Goal: Understand process/instructions

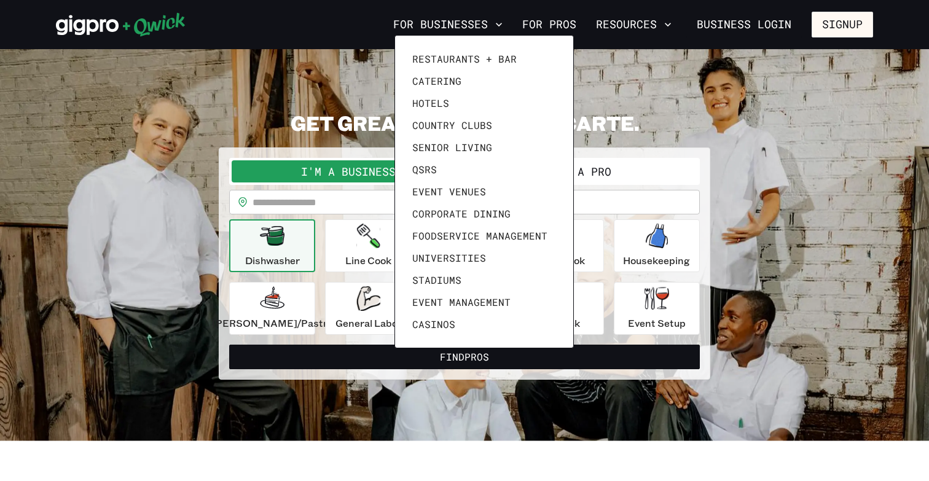
click at [243, 80] on div at bounding box center [464, 240] width 929 height 481
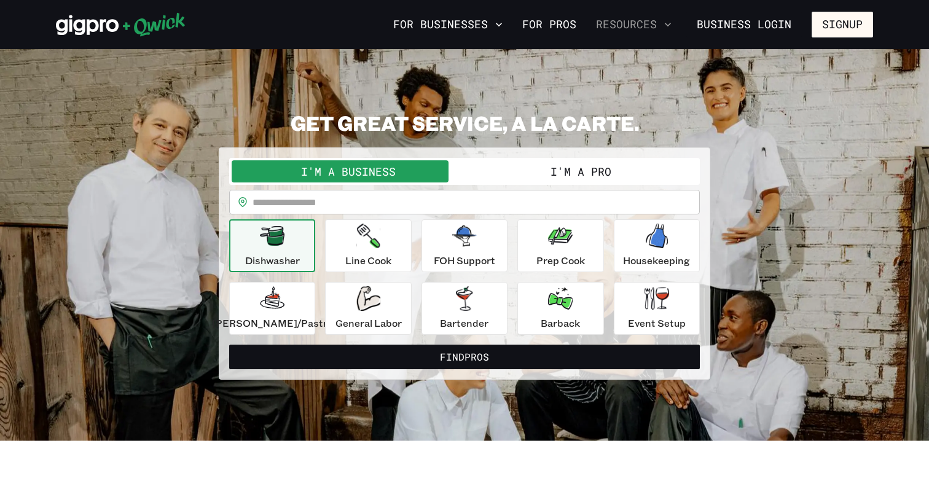
click at [660, 24] on button "Resources" at bounding box center [633, 24] width 85 height 21
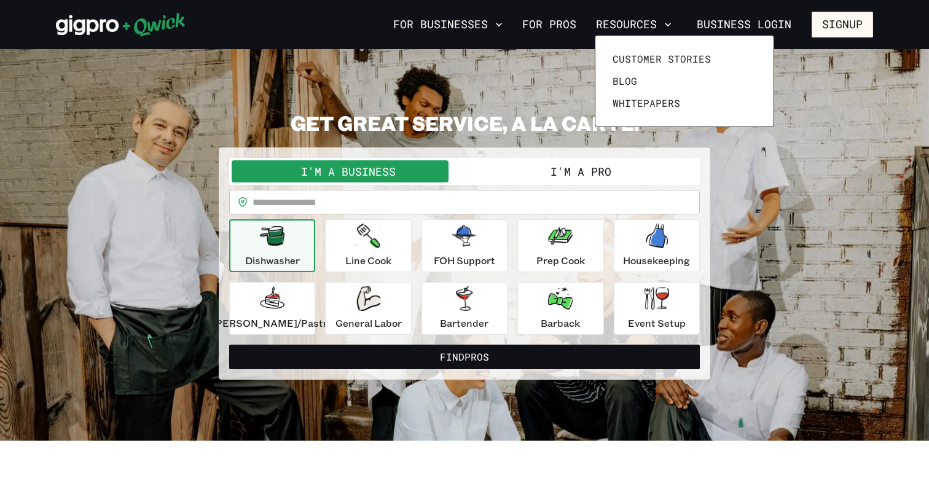
click at [70, 130] on div at bounding box center [464, 240] width 929 height 481
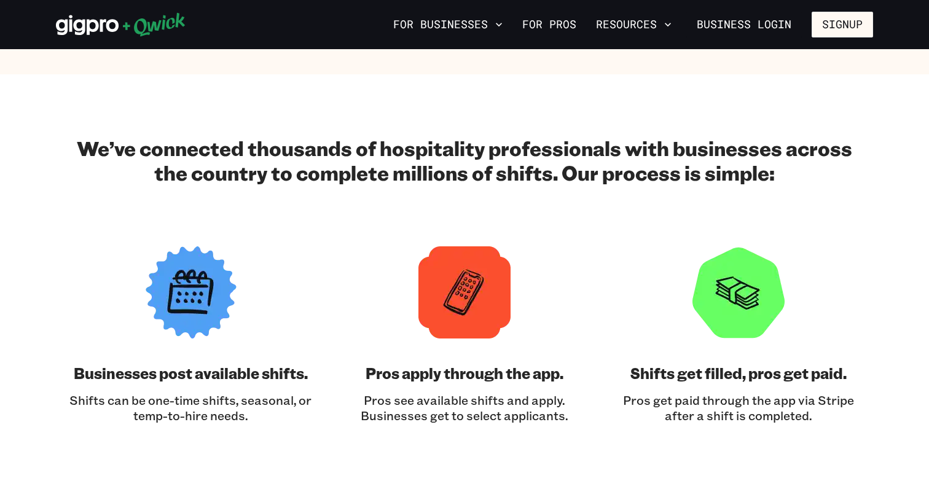
scroll to position [1297, 0]
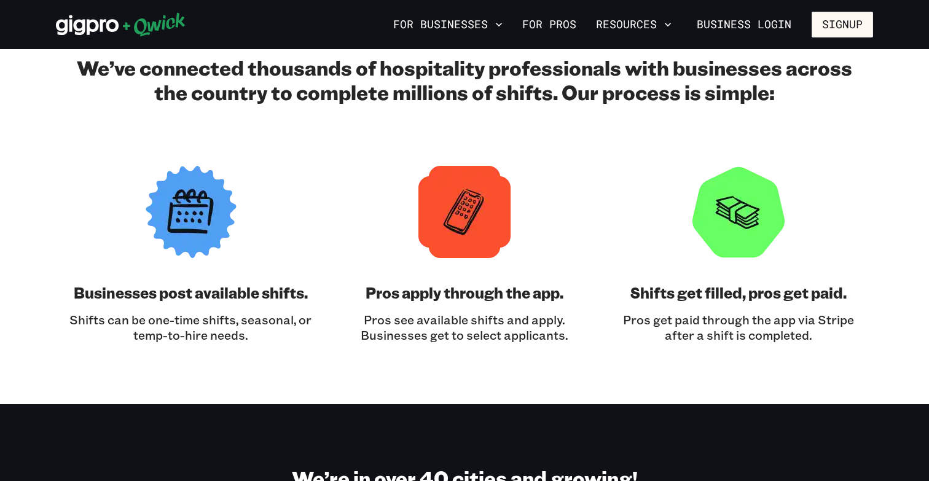
click at [223, 294] on h3 "Businesses post available shifts." at bounding box center [191, 293] width 234 height 20
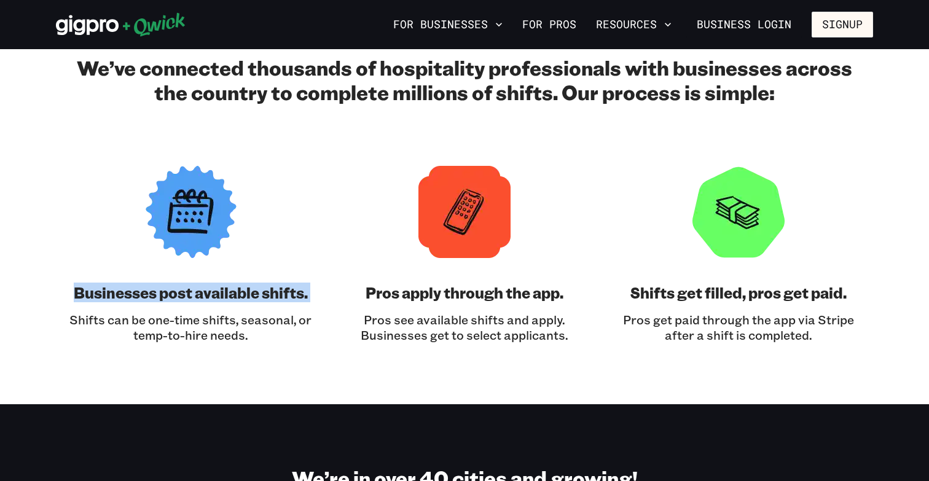
click at [223, 294] on h3 "Businesses post available shifts." at bounding box center [191, 293] width 234 height 20
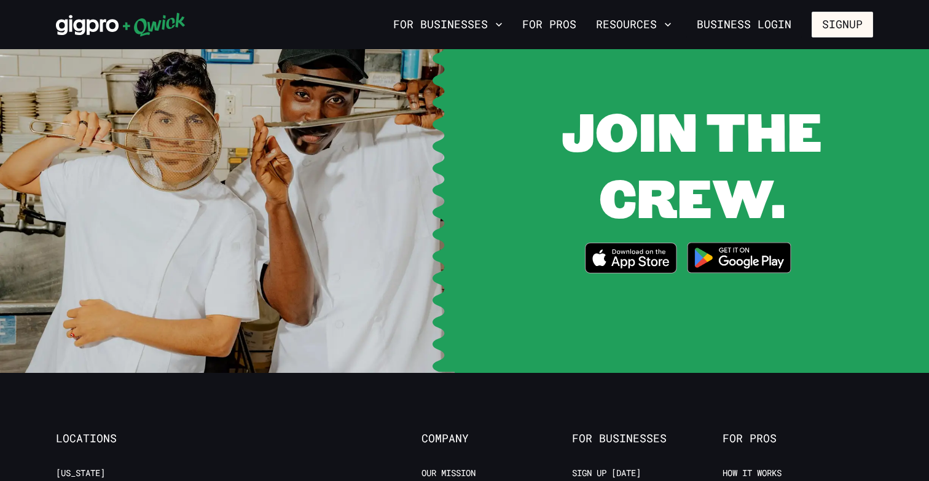
scroll to position [2454, 0]
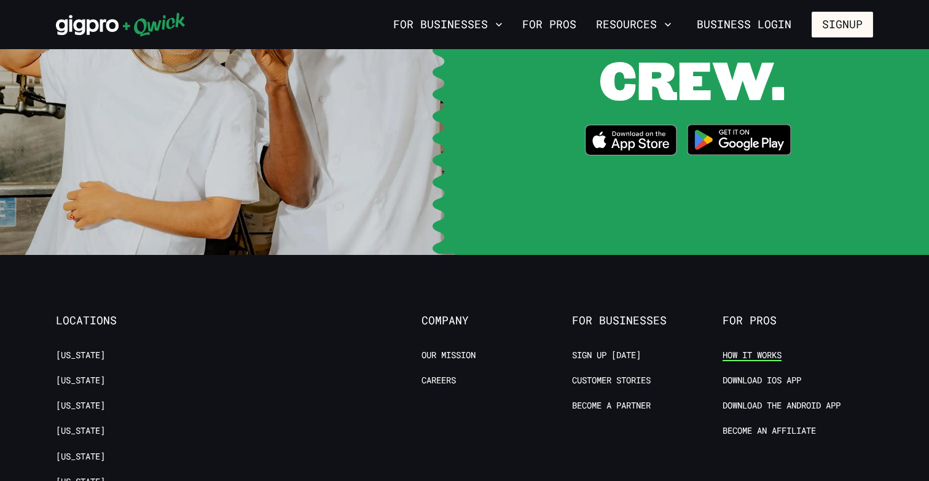
click at [768, 350] on link "How it Works" at bounding box center [751, 356] width 59 height 12
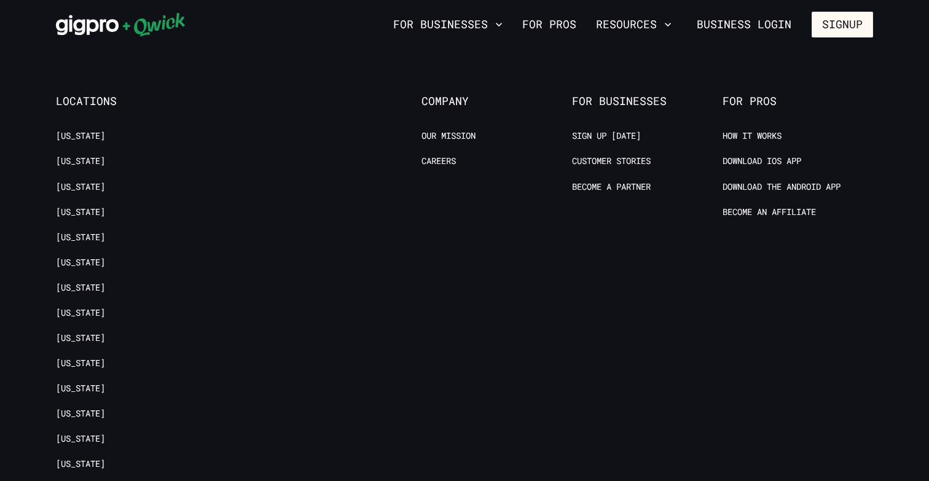
scroll to position [1075, 0]
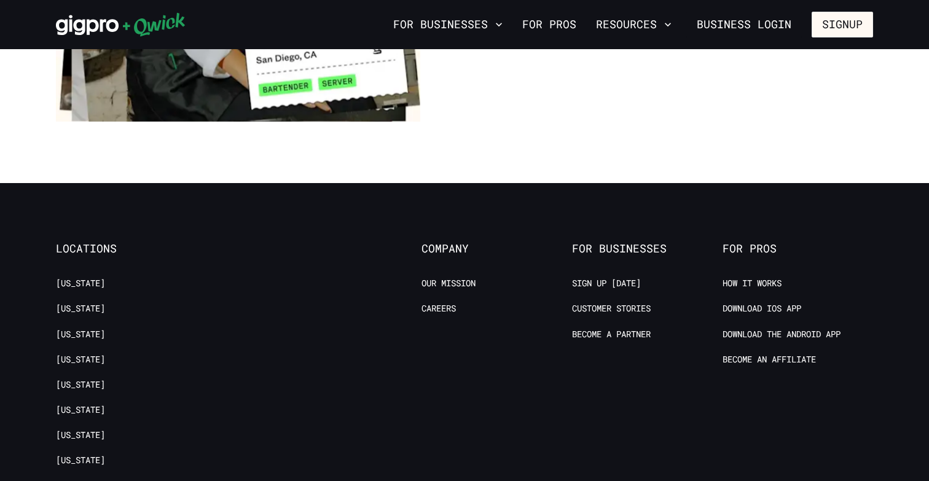
scroll to position [2307, 0]
